Goal: Task Accomplishment & Management: Use online tool/utility

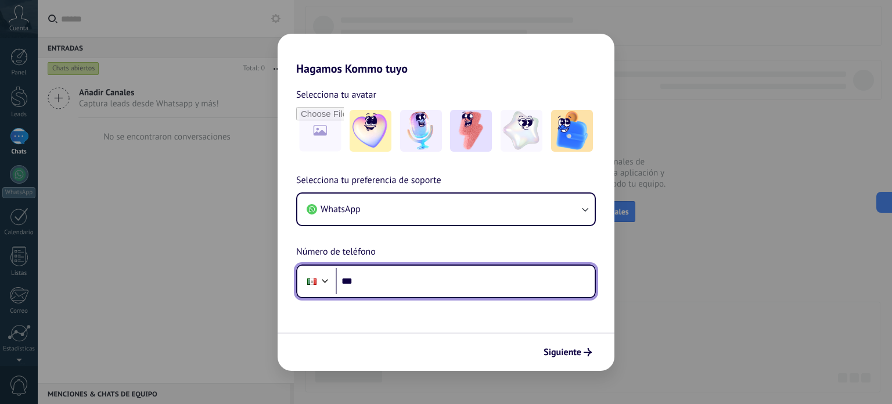
click at [426, 284] on input "***" at bounding box center [465, 281] width 259 height 27
paste input "**********"
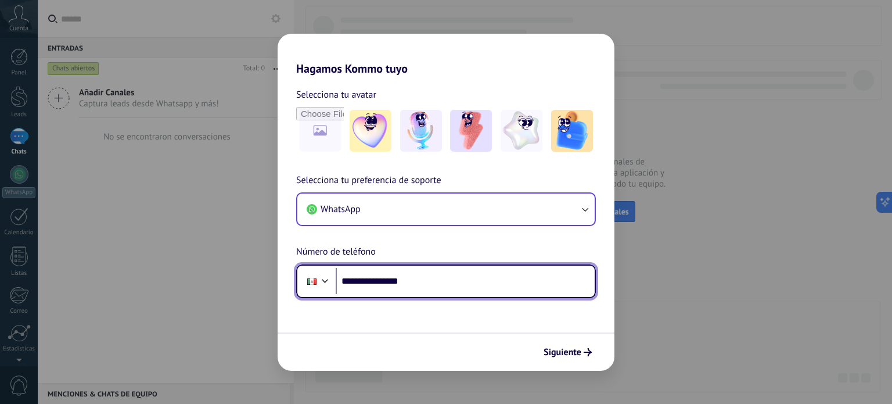
type input "**********"
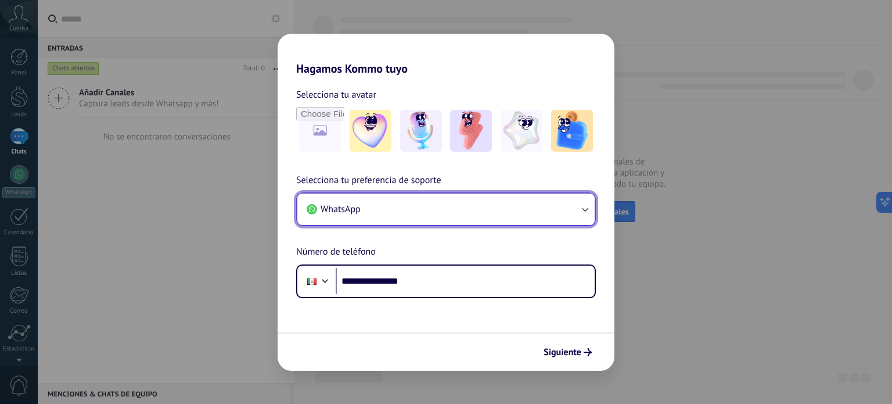
click at [586, 206] on icon "button" at bounding box center [585, 209] width 12 height 12
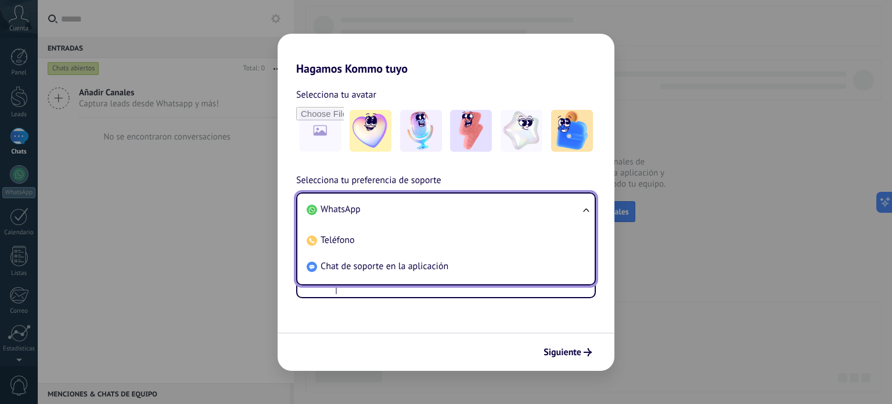
click at [586, 206] on ul "WhatsApp Teléfono Chat de soporte en la aplicación" at bounding box center [446, 238] width 300 height 93
click at [597, 316] on form "**********" at bounding box center [446, 222] width 337 height 295
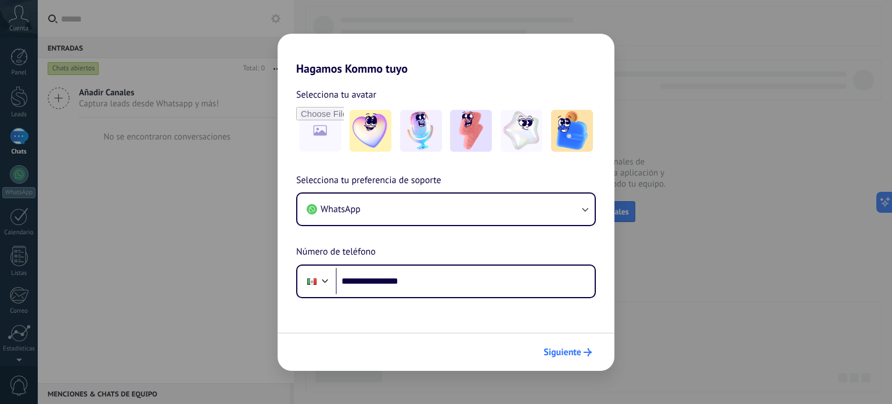
click at [579, 353] on span "Siguiente" at bounding box center [563, 352] width 38 height 8
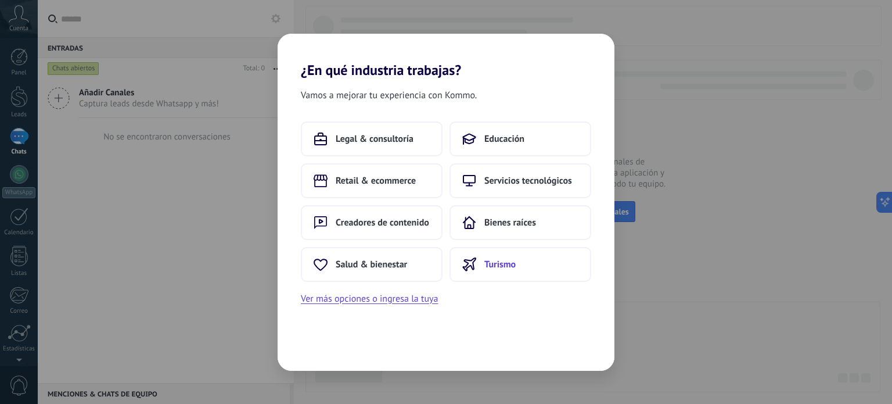
click at [502, 263] on span "Turismo" at bounding box center [499, 264] width 31 height 12
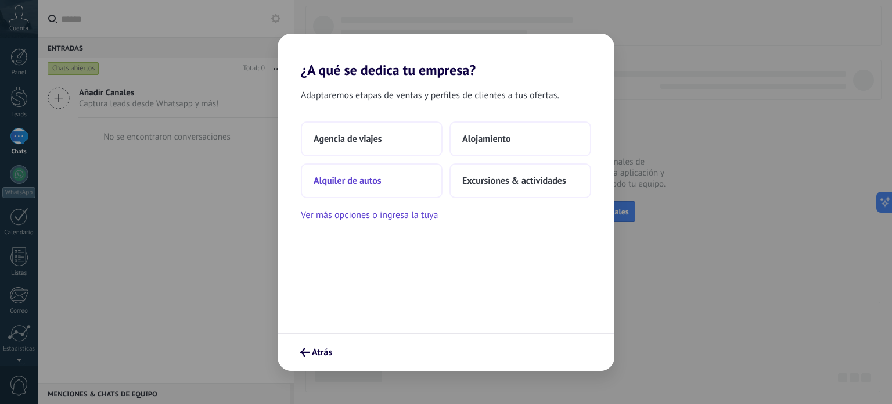
click at [386, 183] on button "Alquiler de autos" at bounding box center [372, 180] width 142 height 35
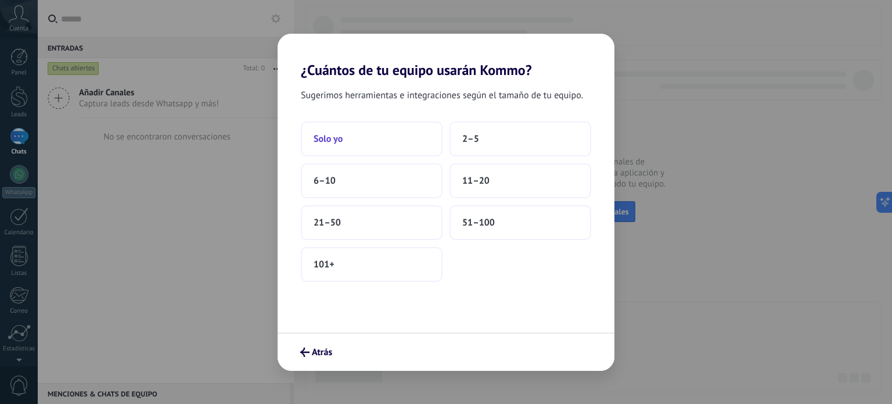
click at [382, 142] on button "Solo yo" at bounding box center [372, 138] width 142 height 35
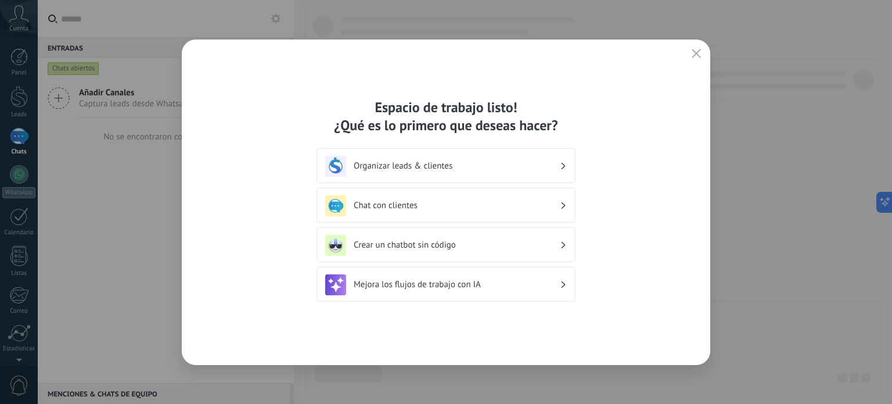
click at [525, 160] on h3 "Organizar leads & clientes" at bounding box center [457, 165] width 206 height 11
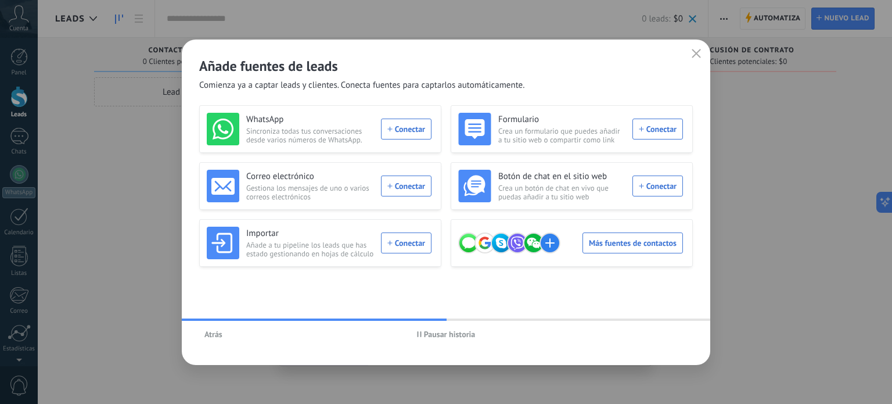
click at [434, 336] on span "Pausar historia" at bounding box center [450, 334] width 52 height 8
click at [402, 126] on div "WhatsApp Sincroniza todas tus conversaciones desde varios números de WhatsApp. …" at bounding box center [319, 129] width 225 height 33
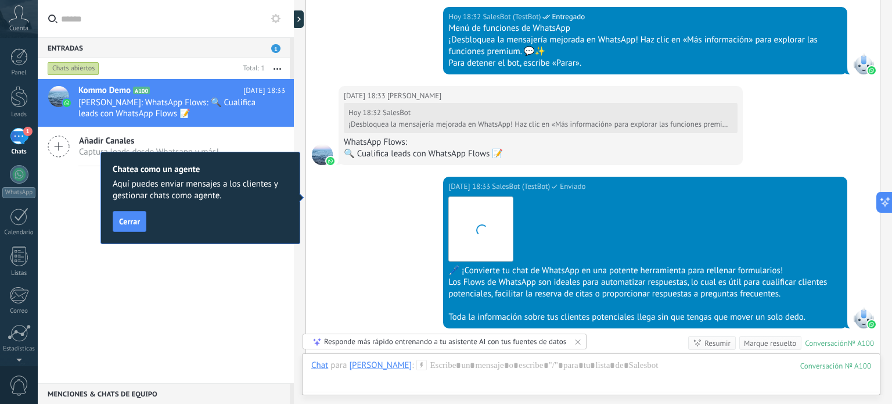
scroll to position [776, 0]
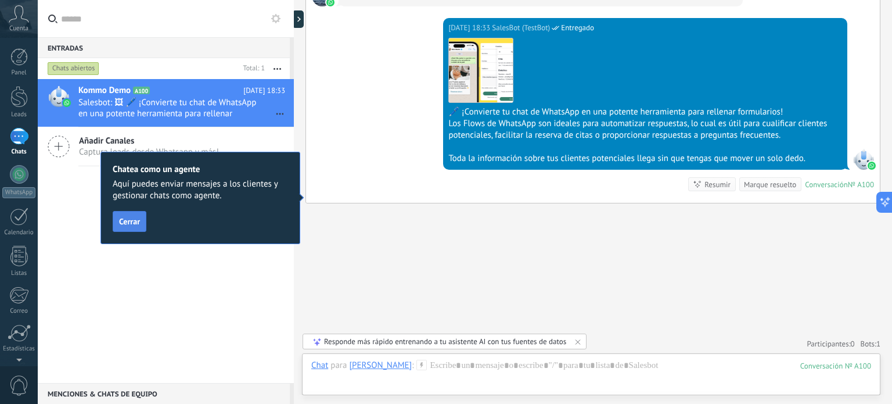
click at [123, 220] on span "Cerrar" at bounding box center [129, 221] width 21 height 8
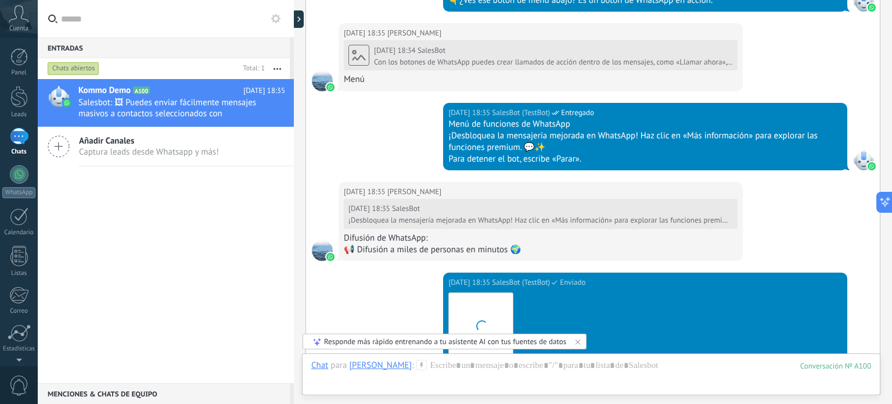
scroll to position [2047, 0]
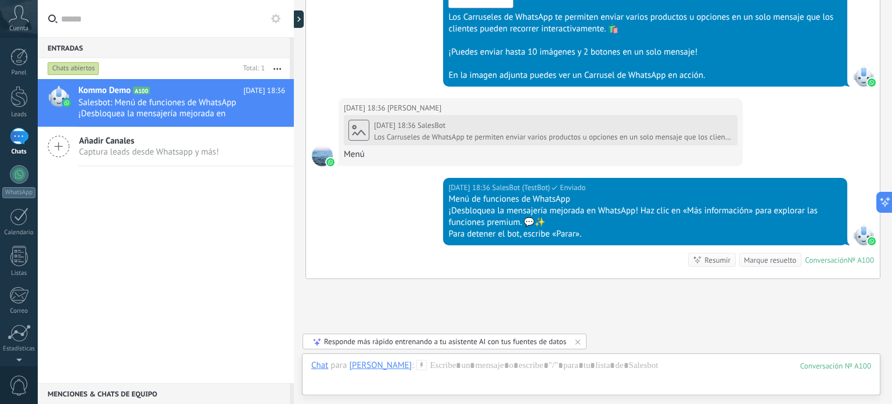
scroll to position [2630, 0]
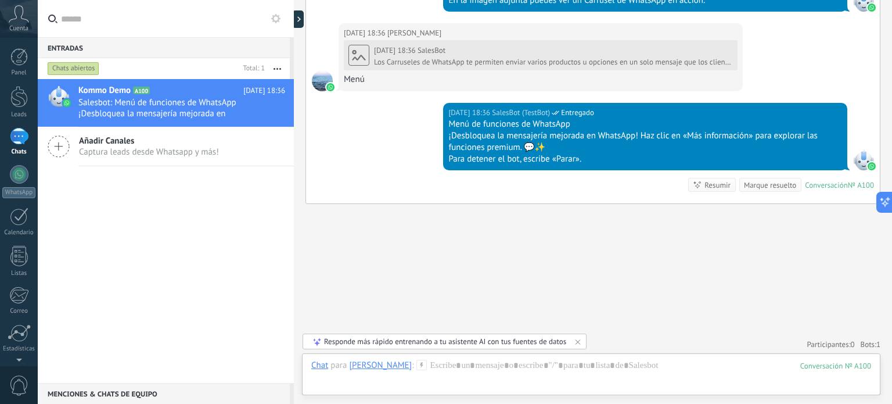
click at [769, 179] on div "Marque resuelto" at bounding box center [770, 184] width 52 height 11
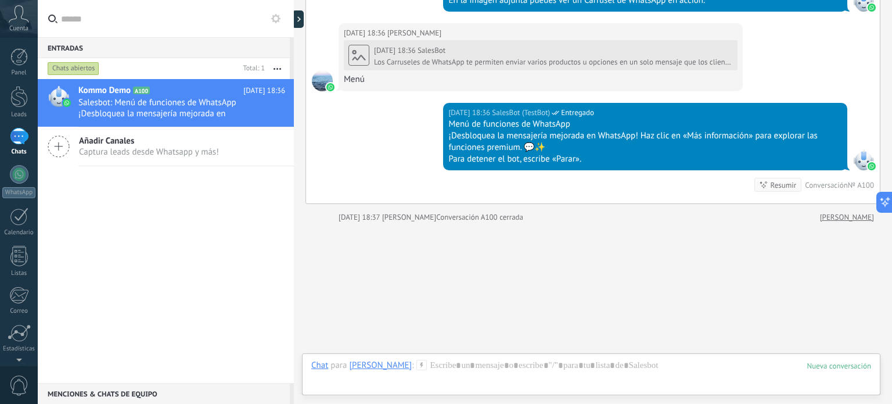
scroll to position [2648, 0]
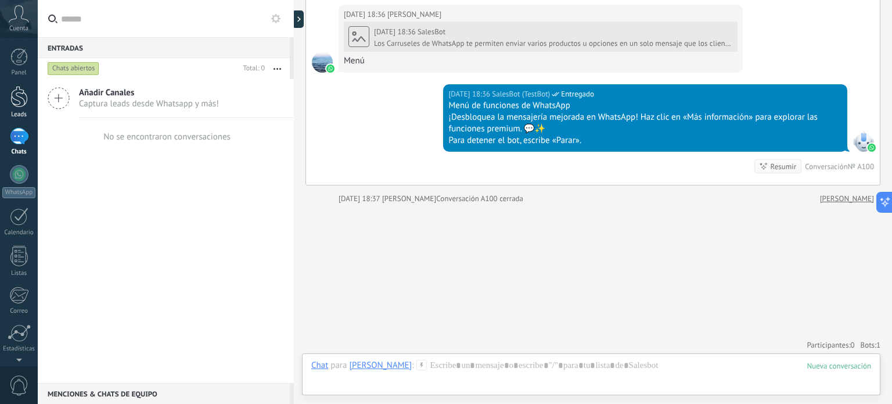
click at [15, 104] on div at bounding box center [18, 96] width 17 height 21
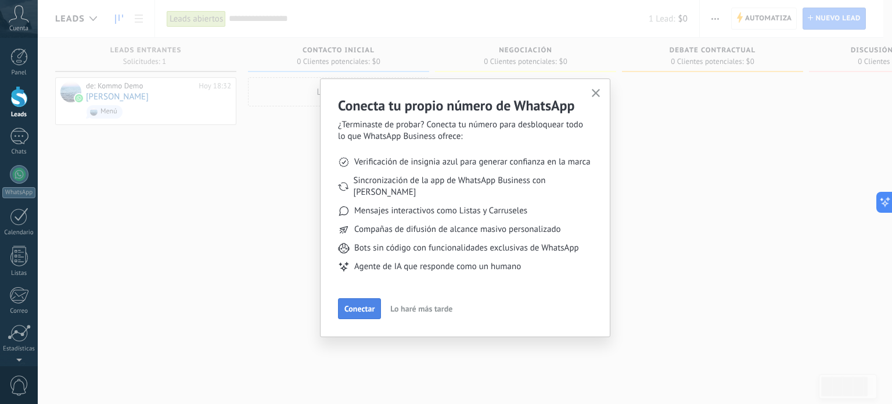
click at [358, 304] on span "Conectar" at bounding box center [359, 308] width 30 height 8
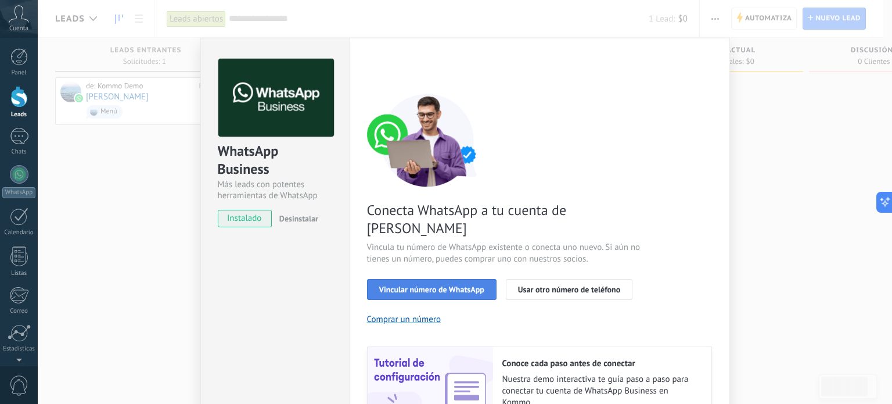
click at [421, 285] on span "Vincular número de WhatsApp" at bounding box center [431, 289] width 105 height 8
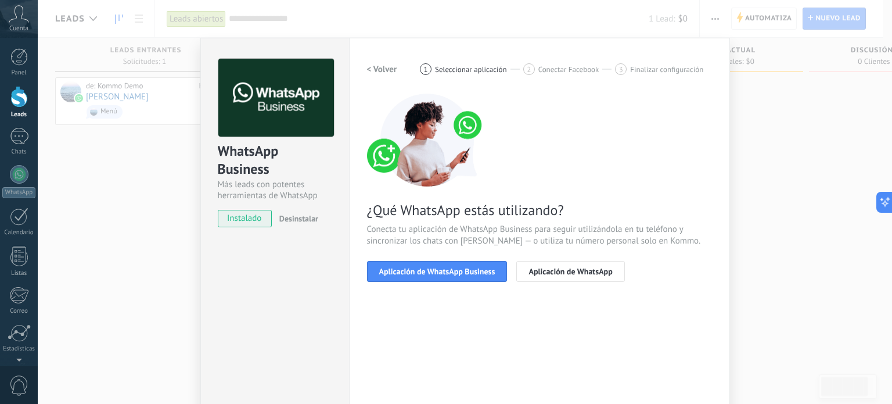
click at [421, 272] on span "Aplicación de WhatsApp Business" at bounding box center [437, 271] width 116 height 8
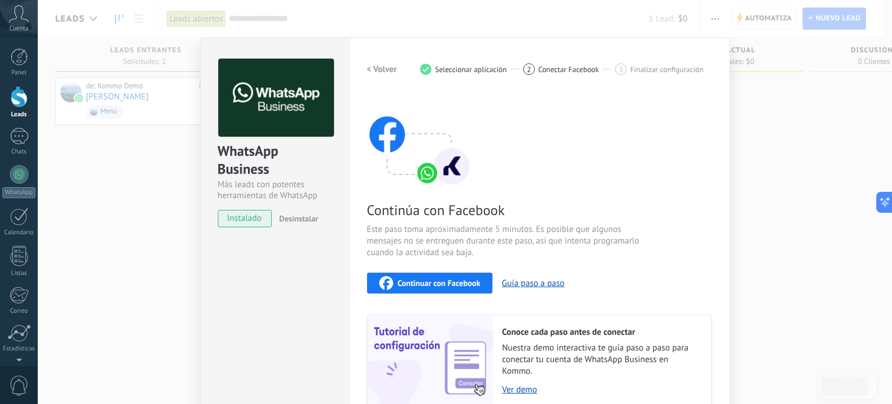
scroll to position [58, 0]
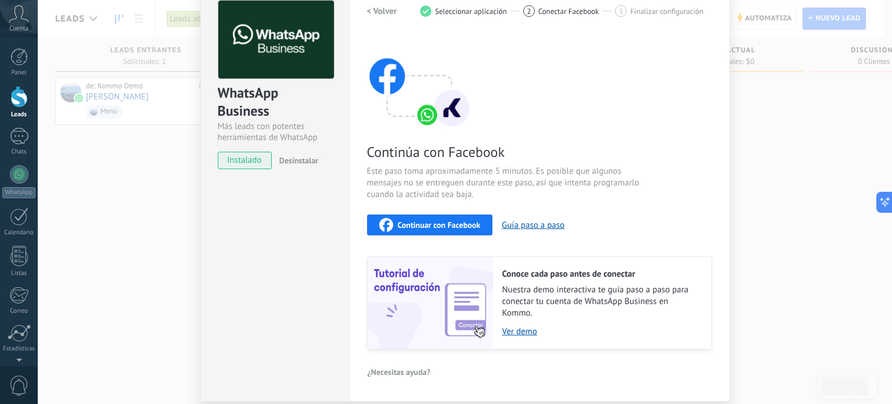
click at [430, 225] on span "Continuar con Facebook" at bounding box center [439, 225] width 83 height 8
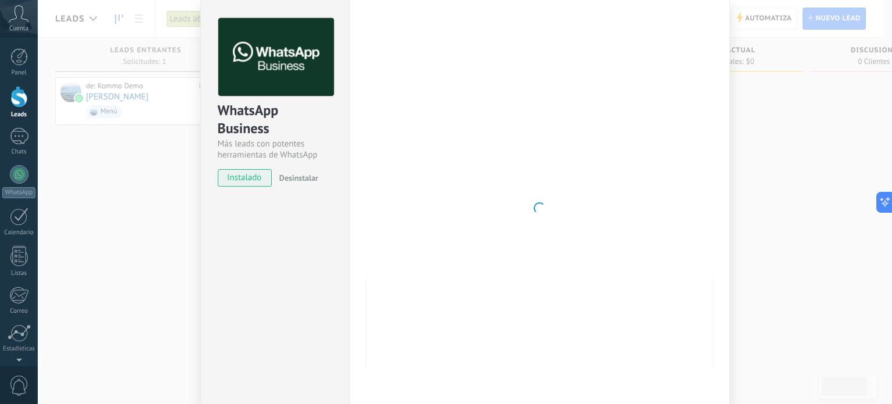
scroll to position [98, 0]
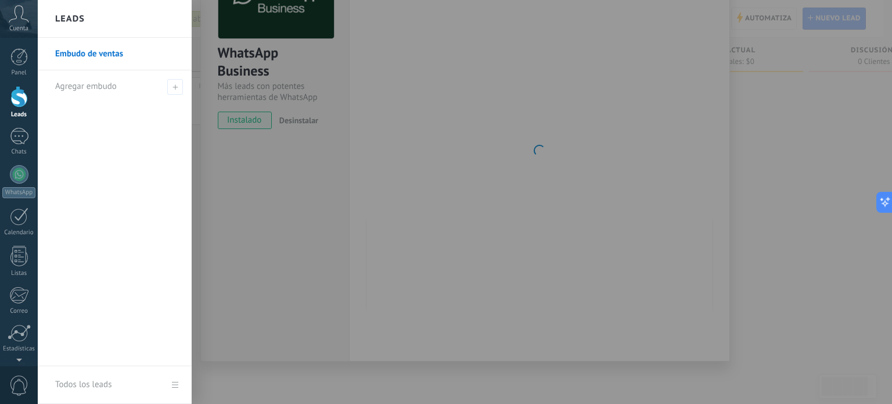
click at [455, 172] on div at bounding box center [484, 202] width 892 height 404
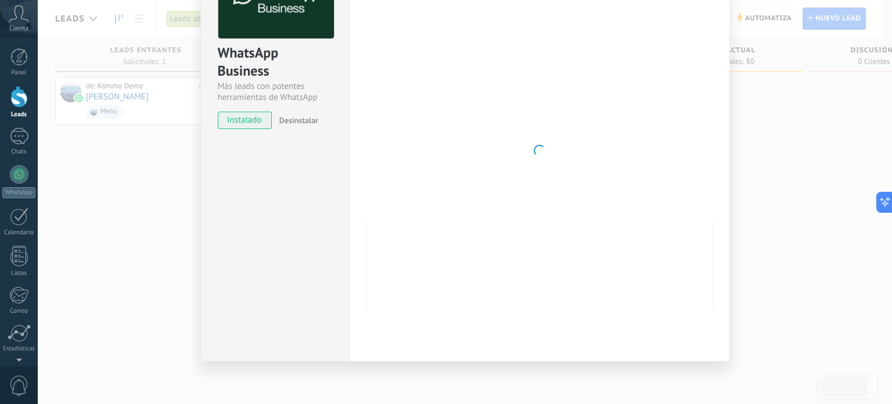
click at [455, 172] on div at bounding box center [539, 151] width 345 height 380
click at [74, 170] on div "WhatsApp Business Más leads con potentes herramientas de WhatsApp instalado Des…" at bounding box center [465, 202] width 854 height 404
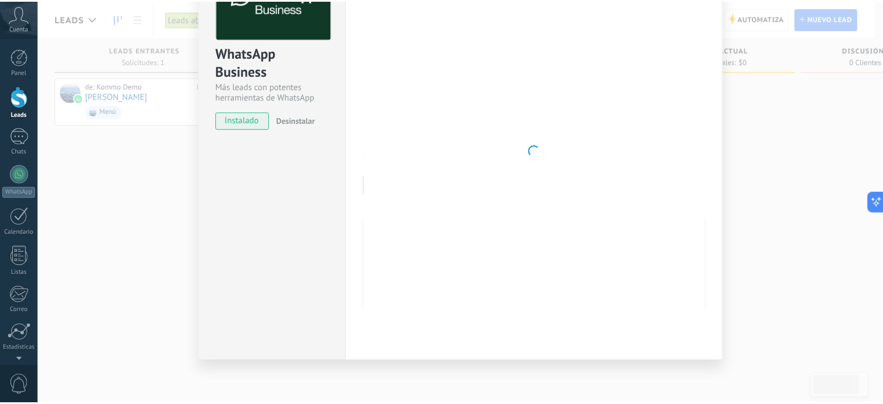
scroll to position [0, 0]
